Goal: Check status: Check status

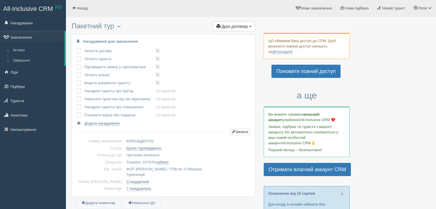
scroll to position [603, 0]
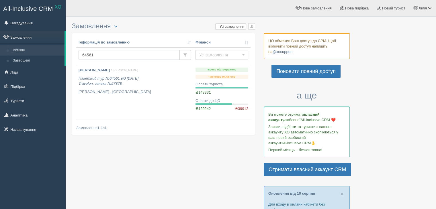
click at [97, 56] on input "64561" at bounding box center [129, 55] width 101 height 10
paste input "82422"
type input "82422"
